Goal: Transaction & Acquisition: Book appointment/travel/reservation

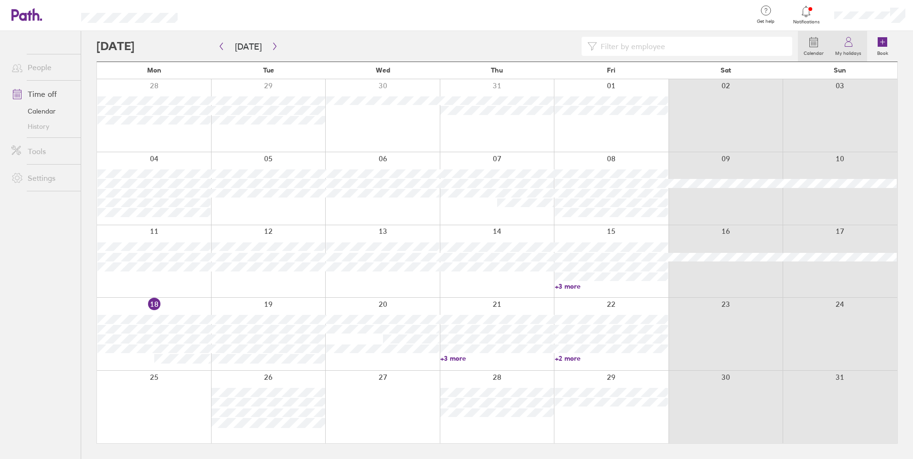
click at [851, 45] on icon at bounding box center [847, 41] width 11 height 11
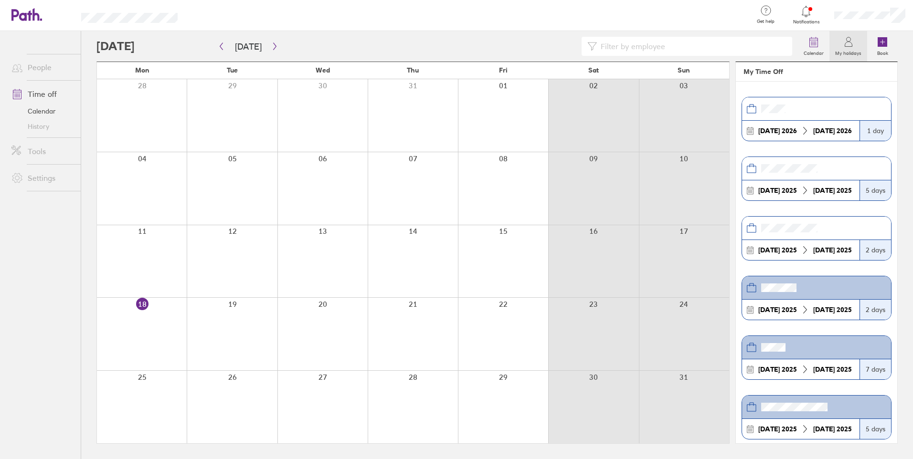
click at [867, 191] on div "5 days" at bounding box center [875, 190] width 32 height 20
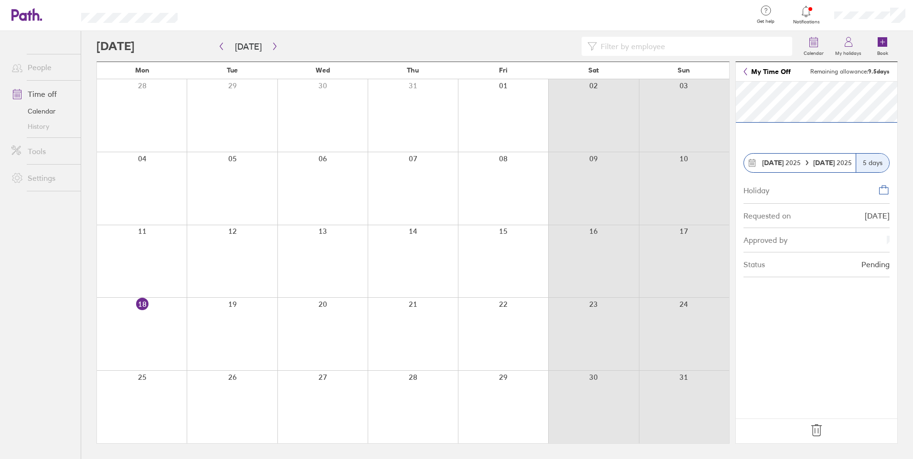
click at [820, 430] on icon at bounding box center [816, 430] width 15 height 15
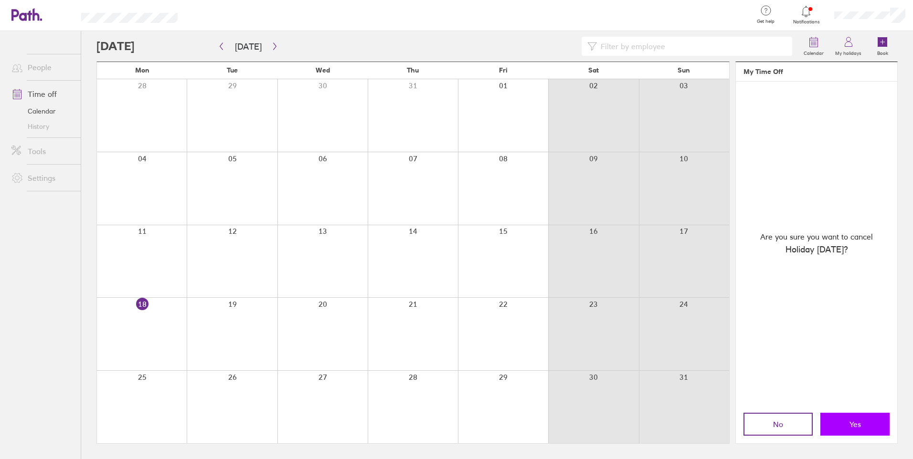
click at [857, 421] on span "Yes" at bounding box center [854, 424] width 11 height 9
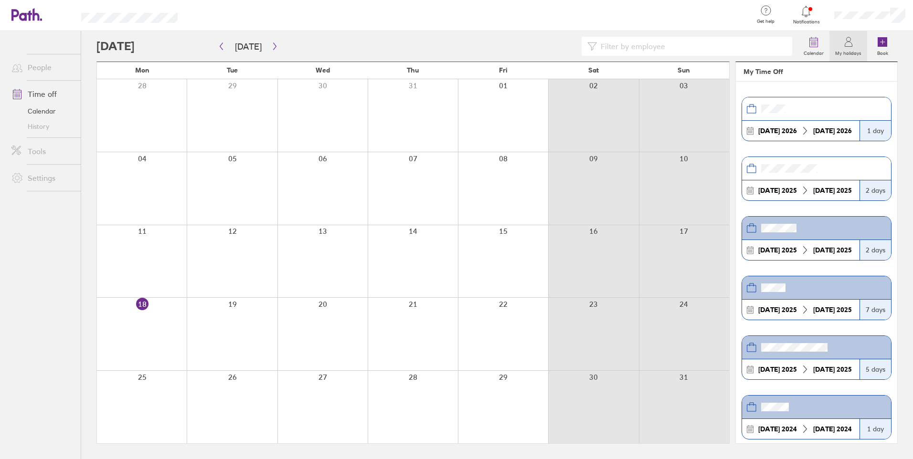
click at [862, 193] on div "2 days" at bounding box center [875, 190] width 32 height 20
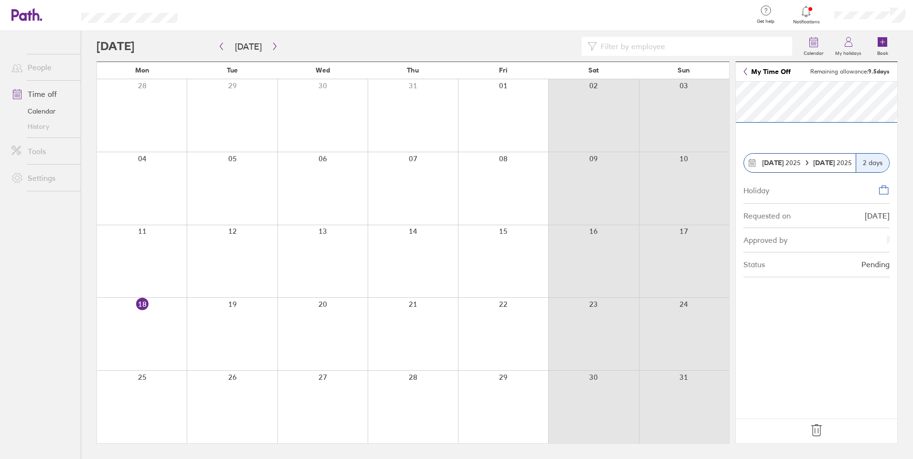
click at [817, 431] on icon at bounding box center [816, 430] width 15 height 15
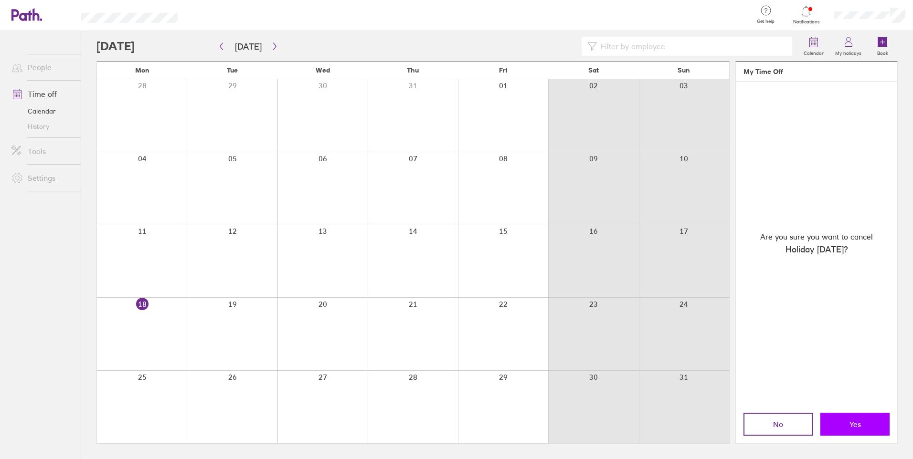
click at [861, 425] on button "Yes" at bounding box center [854, 424] width 69 height 23
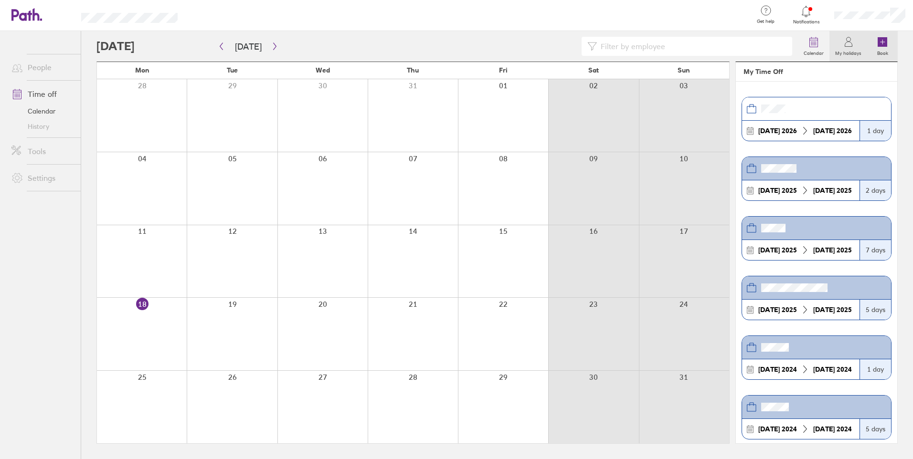
click at [882, 46] on icon at bounding box center [882, 42] width 10 height 10
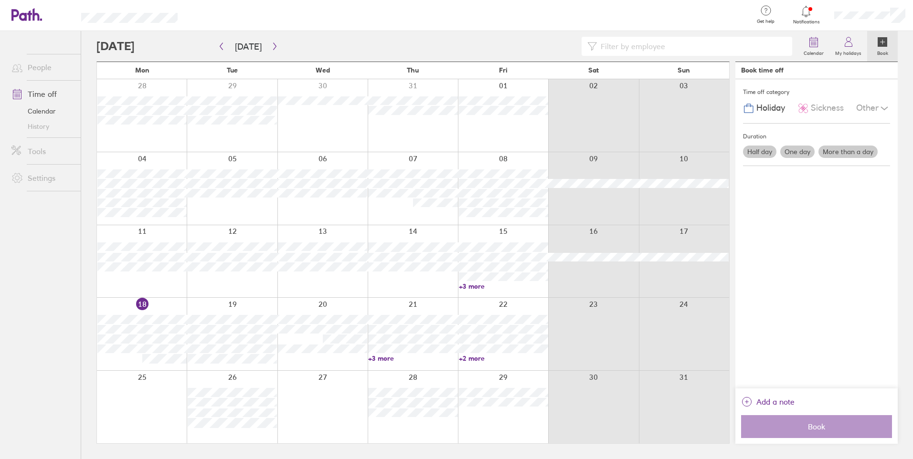
click at [851, 157] on label "More than a day" at bounding box center [847, 152] width 59 height 12
click at [0, 0] on input "More than a day" at bounding box center [0, 0] width 0 height 0
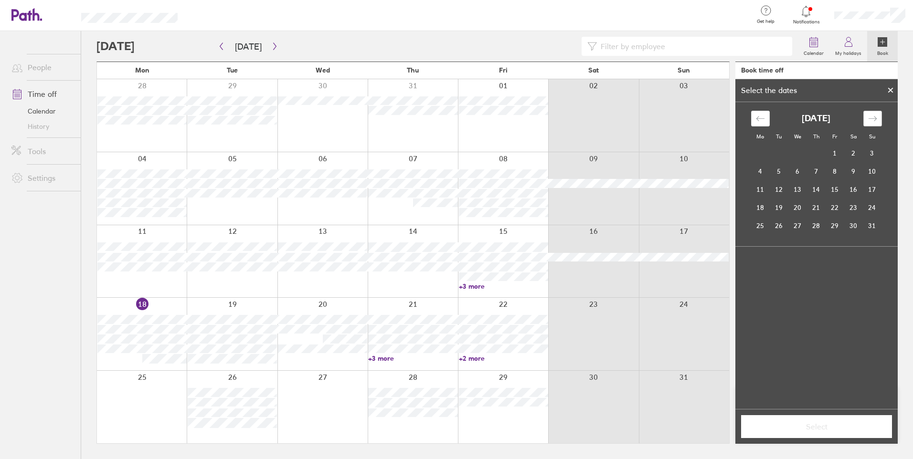
click at [871, 123] on div "Move forward to switch to the next month." at bounding box center [872, 119] width 19 height 16
click at [820, 171] on td "9" at bounding box center [816, 171] width 19 height 18
click at [833, 171] on td "10" at bounding box center [834, 171] width 19 height 18
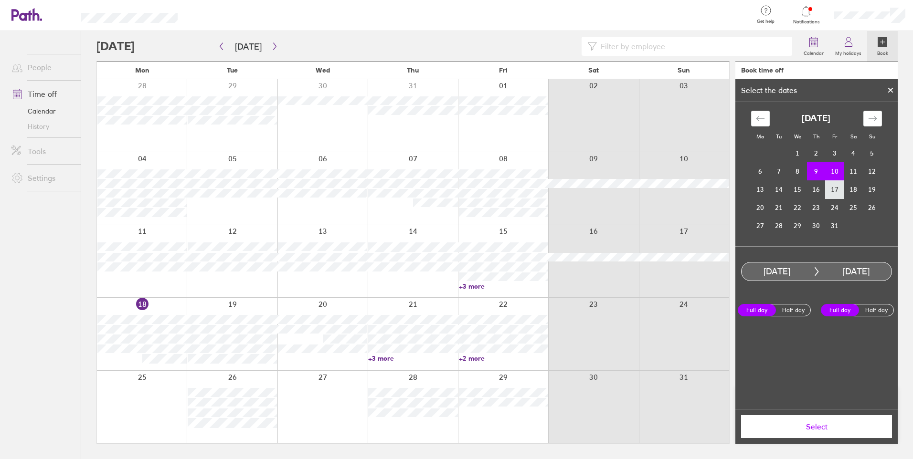
click at [840, 188] on td "17" at bounding box center [834, 189] width 19 height 18
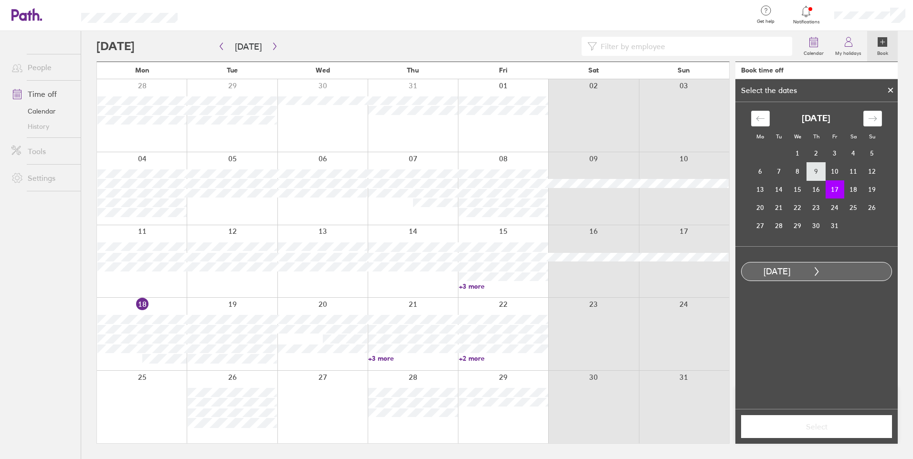
click at [812, 170] on td "9" at bounding box center [816, 171] width 19 height 18
click at [831, 174] on td "10" at bounding box center [834, 171] width 19 height 18
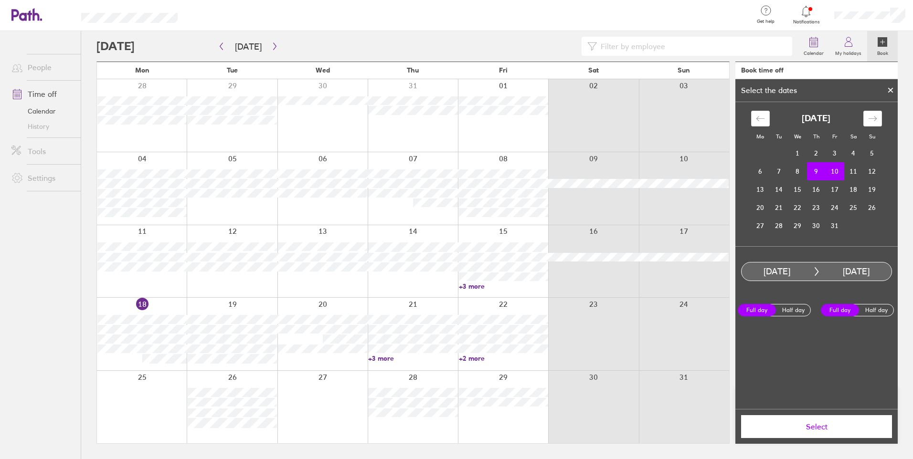
click at [805, 429] on span "Select" at bounding box center [815, 426] width 137 height 9
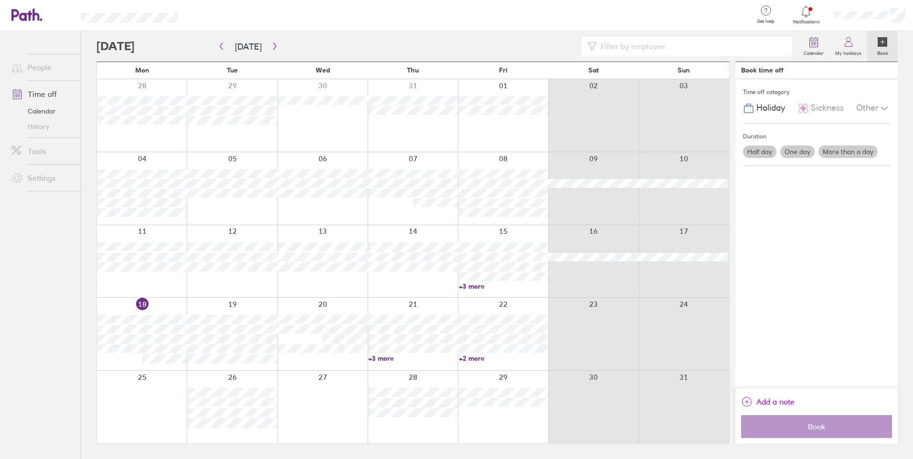
click at [771, 401] on span "Add a note" at bounding box center [775, 401] width 38 height 15
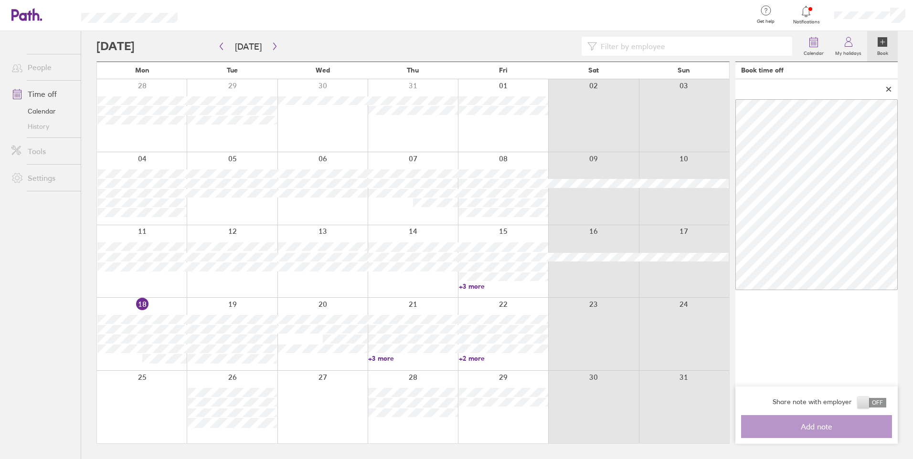
click at [890, 90] on icon at bounding box center [888, 89] width 7 height 6
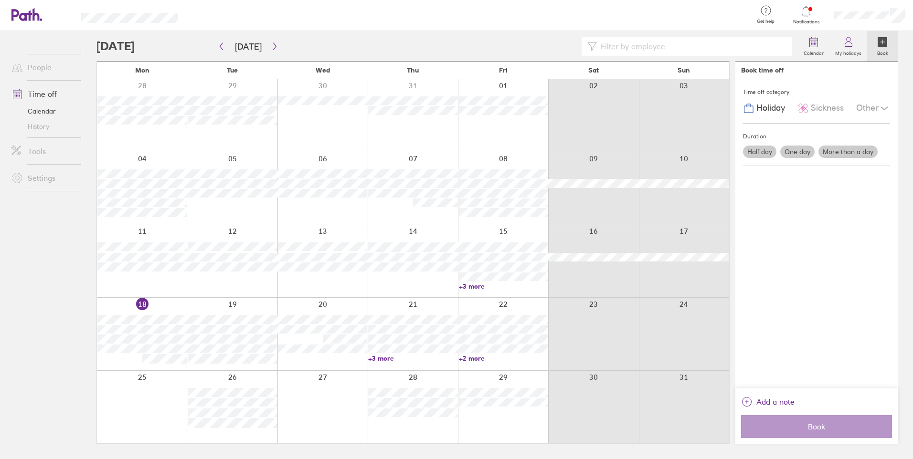
click at [861, 150] on label "More than a day" at bounding box center [847, 152] width 59 height 12
click at [0, 0] on input "More than a day" at bounding box center [0, 0] width 0 height 0
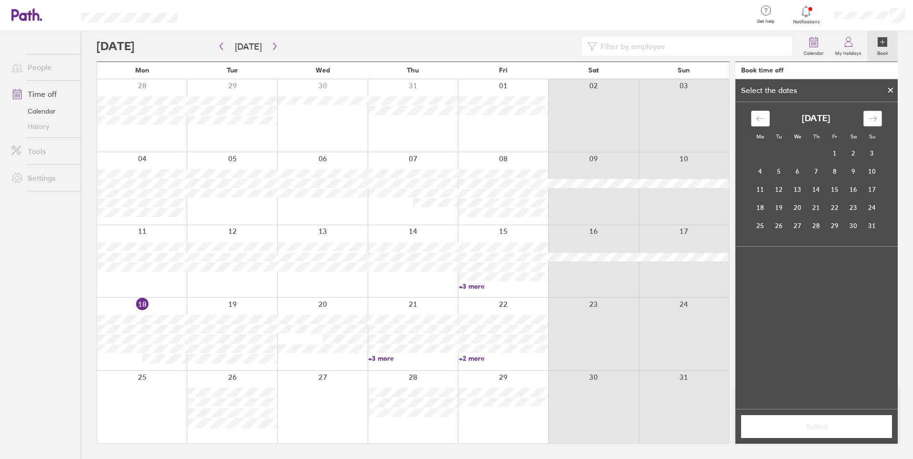
click at [864, 118] on div "Move forward to switch to the next month." at bounding box center [872, 119] width 19 height 16
click at [818, 169] on td "9" at bounding box center [816, 171] width 19 height 18
click at [831, 172] on td "10" at bounding box center [834, 171] width 19 height 18
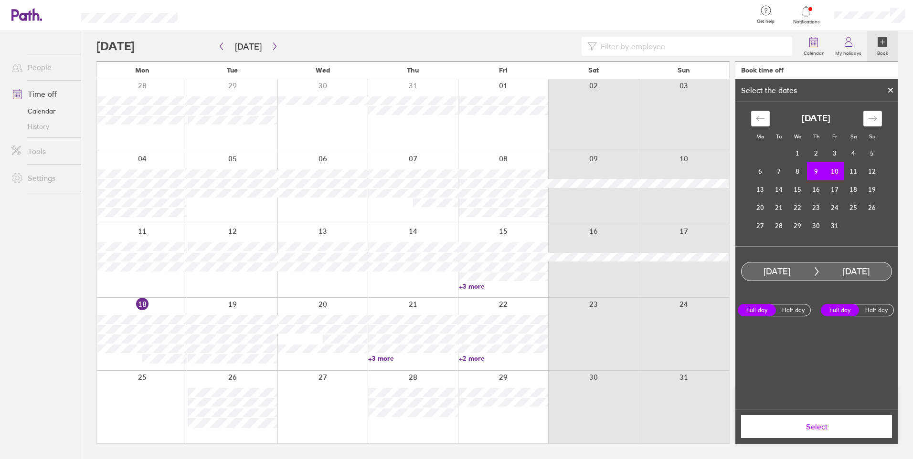
click at [821, 427] on span "Select" at bounding box center [815, 426] width 137 height 9
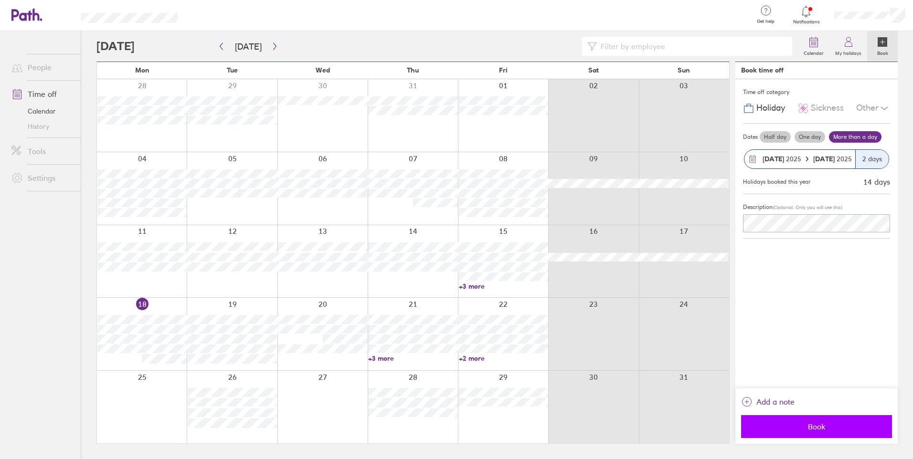
click at [829, 422] on span "Book" at bounding box center [815, 426] width 137 height 9
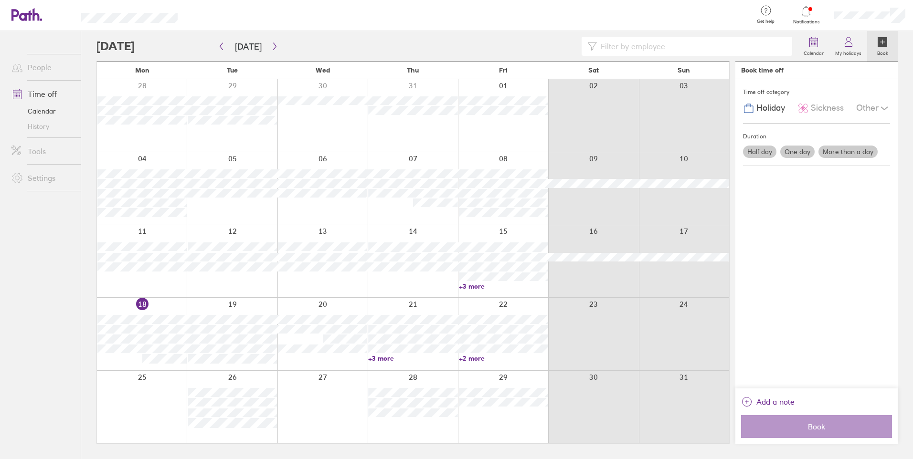
click at [847, 154] on label "More than a day" at bounding box center [847, 152] width 59 height 12
click at [0, 0] on input "More than a day" at bounding box center [0, 0] width 0 height 0
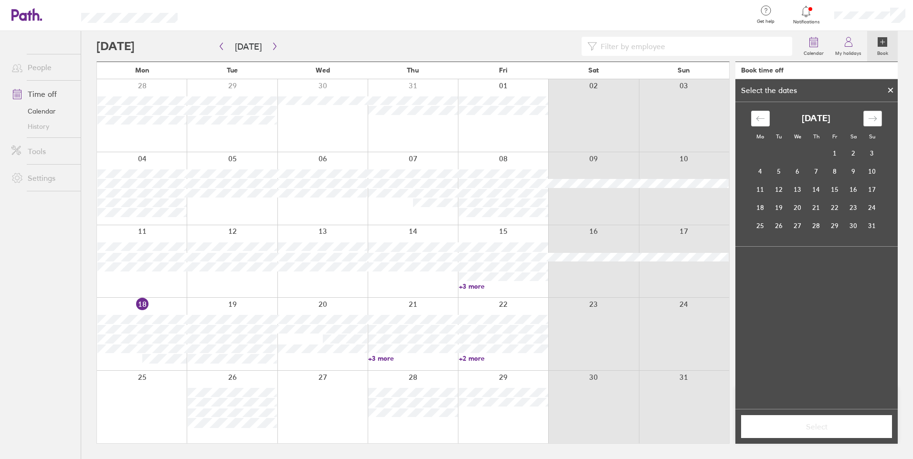
click at [868, 124] on div "Move forward to switch to the next month." at bounding box center [872, 119] width 19 height 16
click at [761, 191] on td "13" at bounding box center [760, 189] width 19 height 18
click at [832, 187] on td "17" at bounding box center [834, 189] width 19 height 18
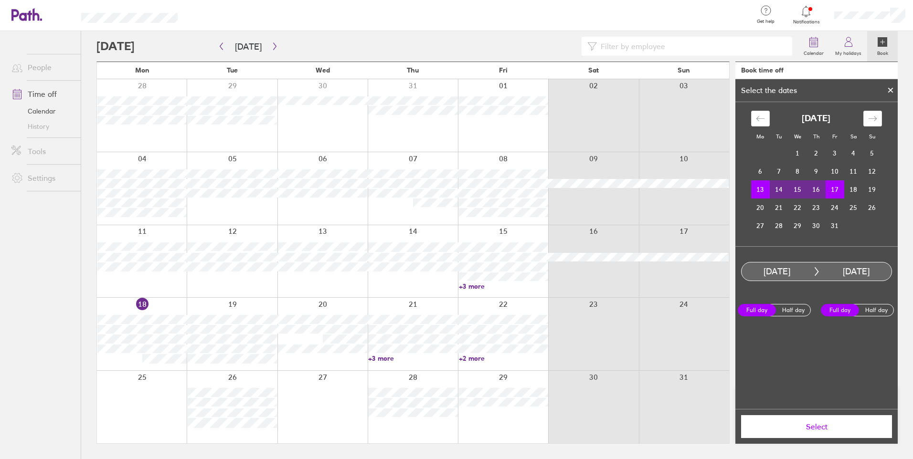
click at [844, 427] on span "Select" at bounding box center [815, 426] width 137 height 9
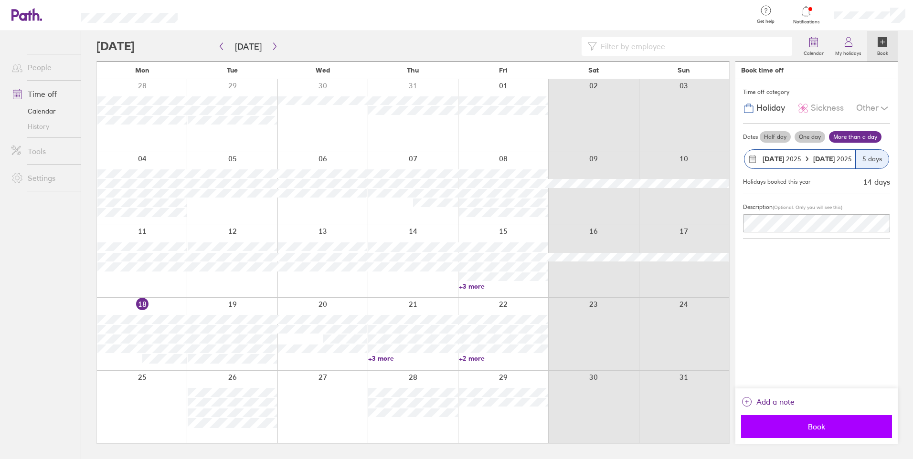
click at [844, 428] on span "Book" at bounding box center [815, 426] width 137 height 9
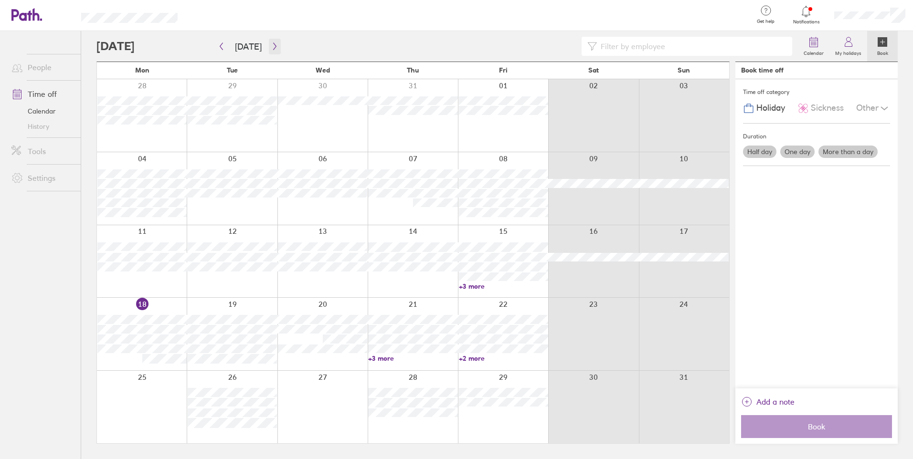
click at [273, 47] on icon "button" at bounding box center [274, 46] width 3 height 7
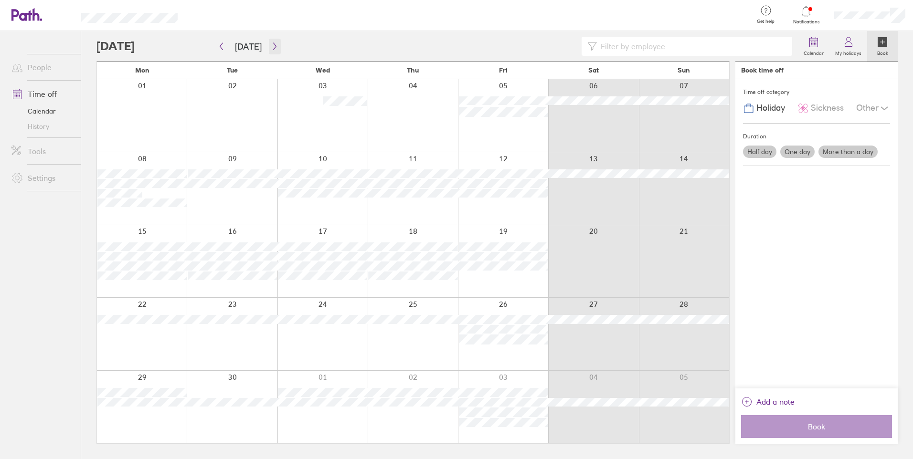
click at [273, 47] on icon "button" at bounding box center [274, 46] width 3 height 7
